Goal: Transaction & Acquisition: Purchase product/service

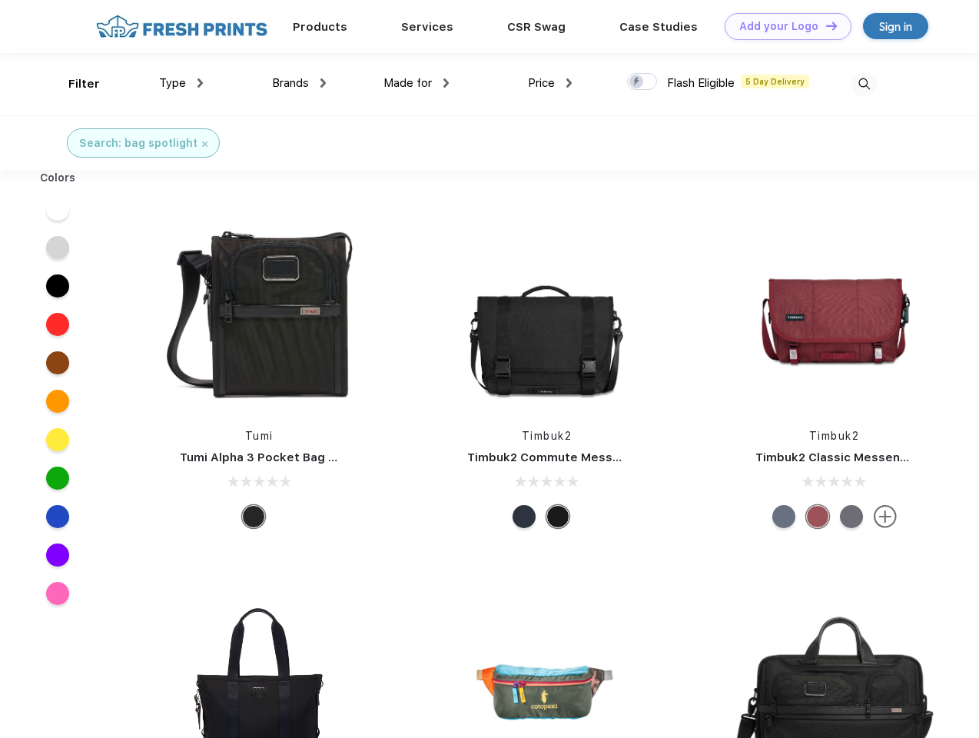
click at [782, 26] on link "Add your Logo Design Tool" at bounding box center [787, 26] width 127 height 27
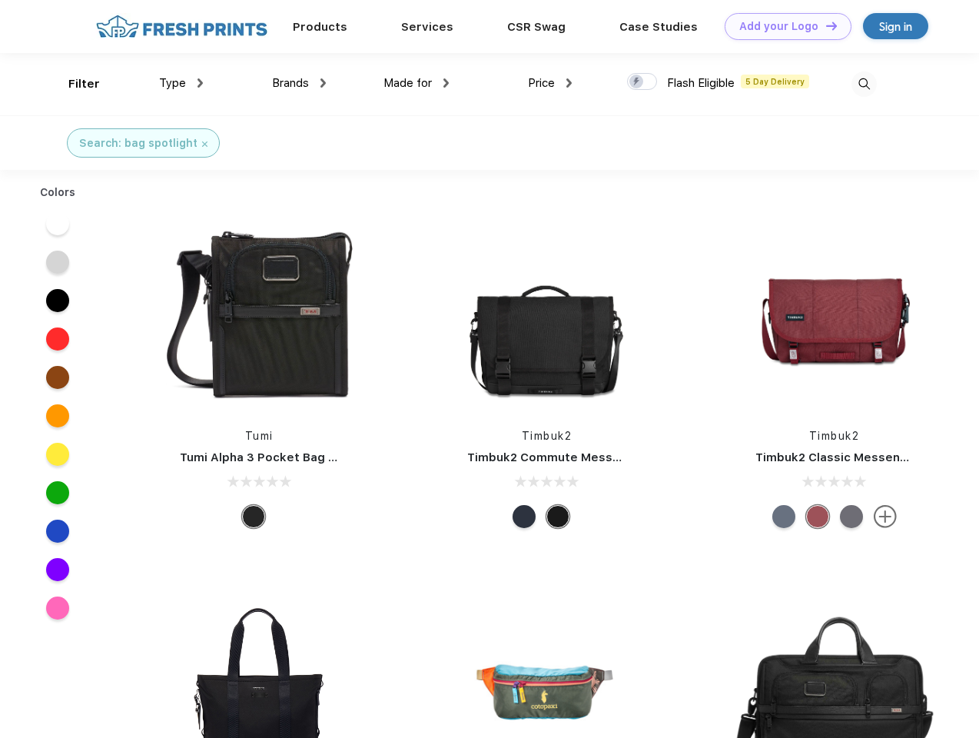
click at [0, 0] on div "Design Tool" at bounding box center [0, 0] width 0 height 0
click at [824, 25] on link "Add your Logo Design Tool" at bounding box center [787, 26] width 127 height 27
click at [74, 84] on div "Filter" at bounding box center [83, 84] width 31 height 18
click at [181, 83] on span "Type" at bounding box center [172, 83] width 27 height 14
click at [299, 83] on span "Brands" at bounding box center [290, 83] width 37 height 14
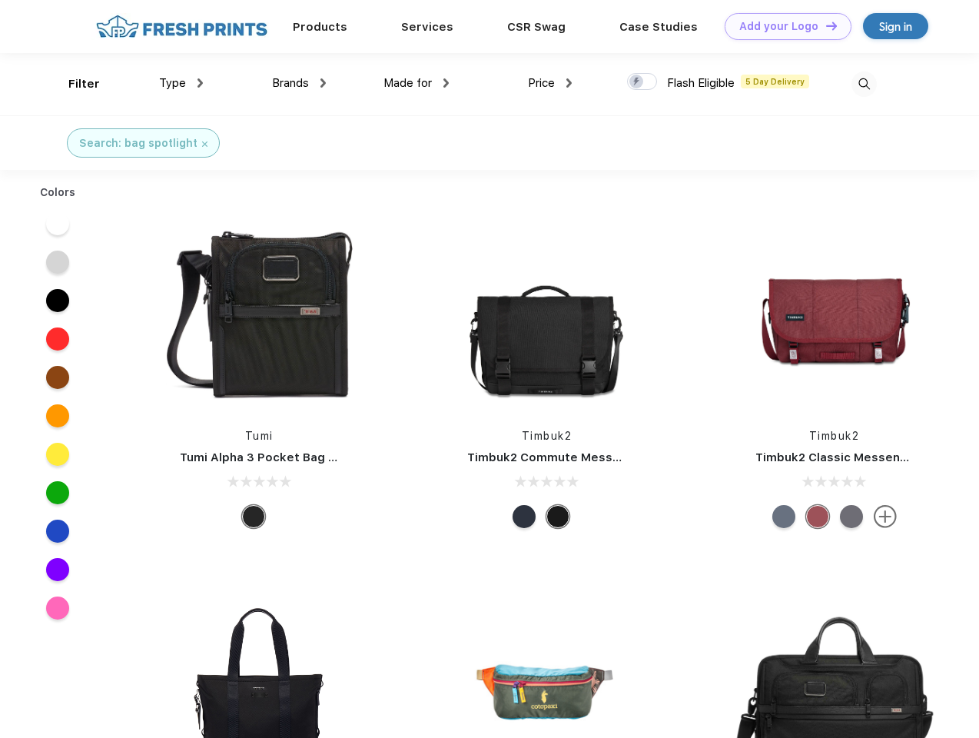
click at [416, 83] on span "Made for" at bounding box center [407, 83] width 48 height 14
click at [550, 83] on span "Price" at bounding box center [541, 83] width 27 height 14
click at [642, 82] on div at bounding box center [642, 81] width 30 height 17
click at [637, 82] on input "checkbox" at bounding box center [632, 77] width 10 height 10
click at [864, 84] on img at bounding box center [863, 83] width 25 height 25
